Goal: Task Accomplishment & Management: Use online tool/utility

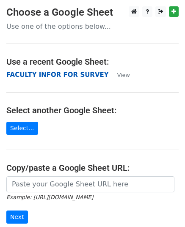
click at [61, 75] on strong "FACULTY INFOR FOR SURVEY" at bounding box center [57, 75] width 102 height 8
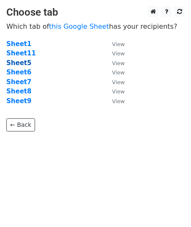
click at [21, 63] on strong "Sheet5" at bounding box center [18, 63] width 25 height 8
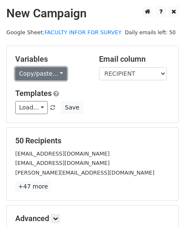
click at [58, 74] on link "Copy/paste..." at bounding box center [41, 73] width 52 height 13
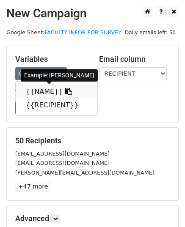
click at [45, 94] on link "{{NAME}}" at bounding box center [57, 92] width 82 height 14
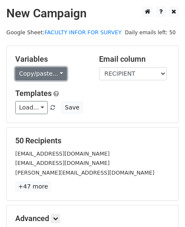
click at [57, 70] on link "Copy/paste..." at bounding box center [41, 73] width 52 height 13
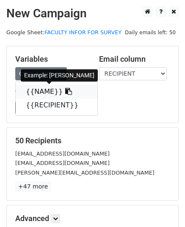
click at [48, 92] on link "{{NAME}}" at bounding box center [57, 92] width 82 height 14
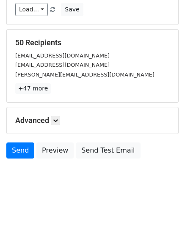
scroll to position [100, 0]
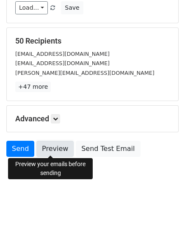
click at [47, 151] on link "Preview" at bounding box center [54, 149] width 37 height 16
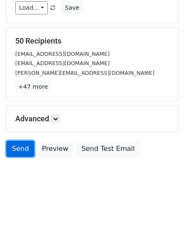
click at [15, 147] on link "Send" at bounding box center [20, 149] width 28 height 16
